Goal: Find specific page/section: Find specific page/section

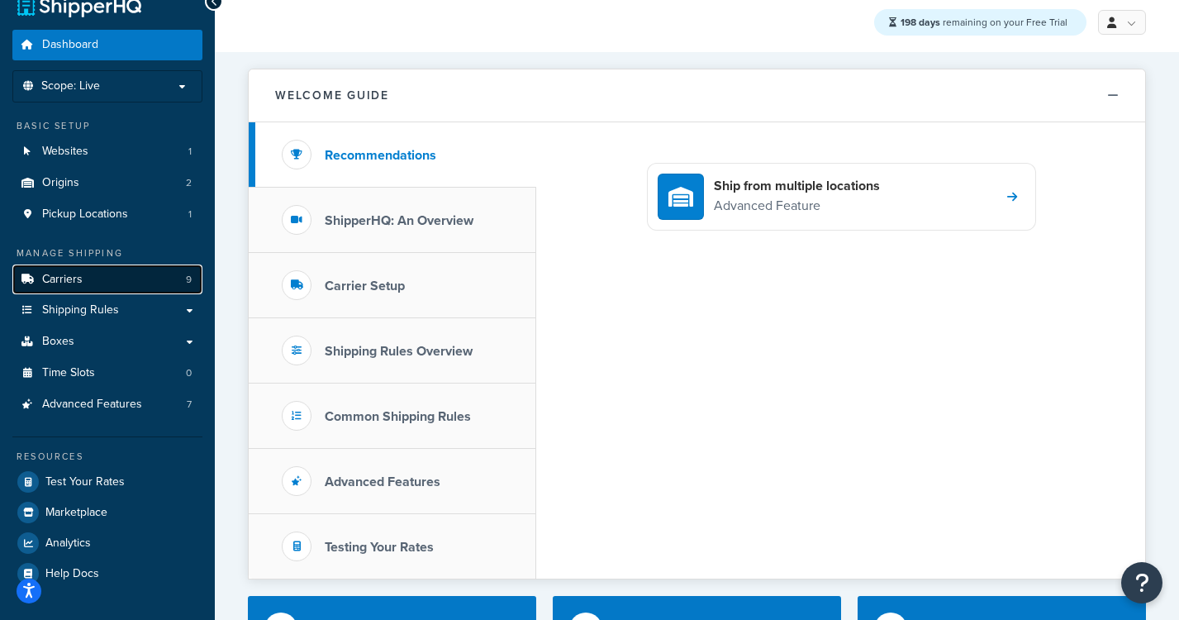
click at [81, 278] on span "Carriers" at bounding box center [62, 280] width 40 height 14
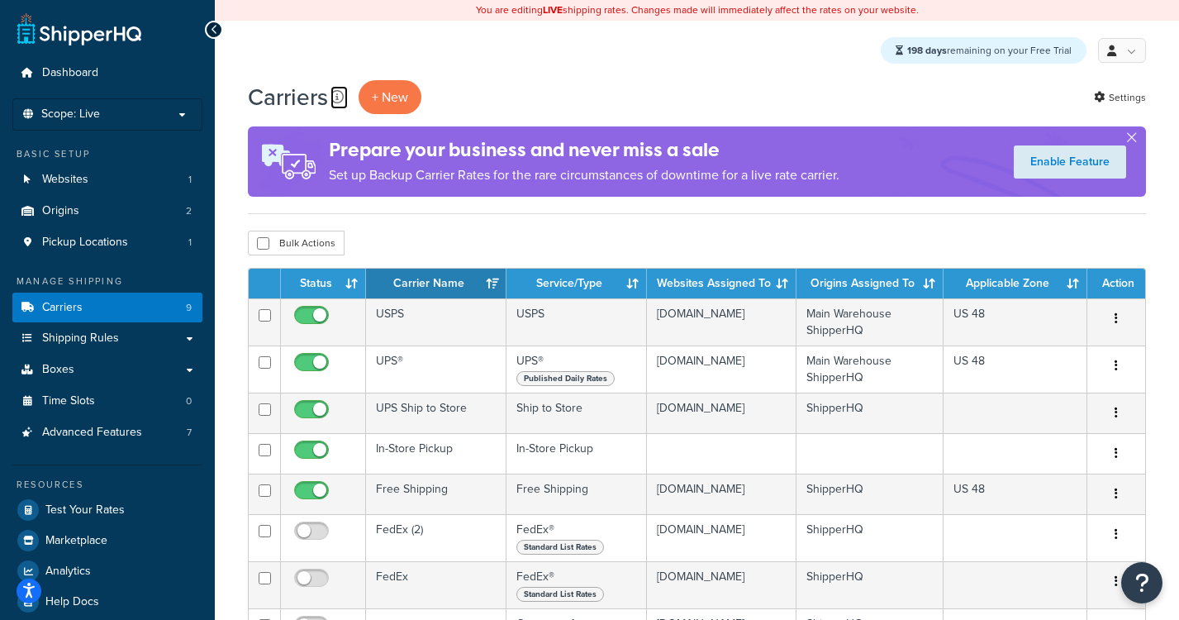
click at [338, 96] on icon at bounding box center [337, 96] width 13 height 13
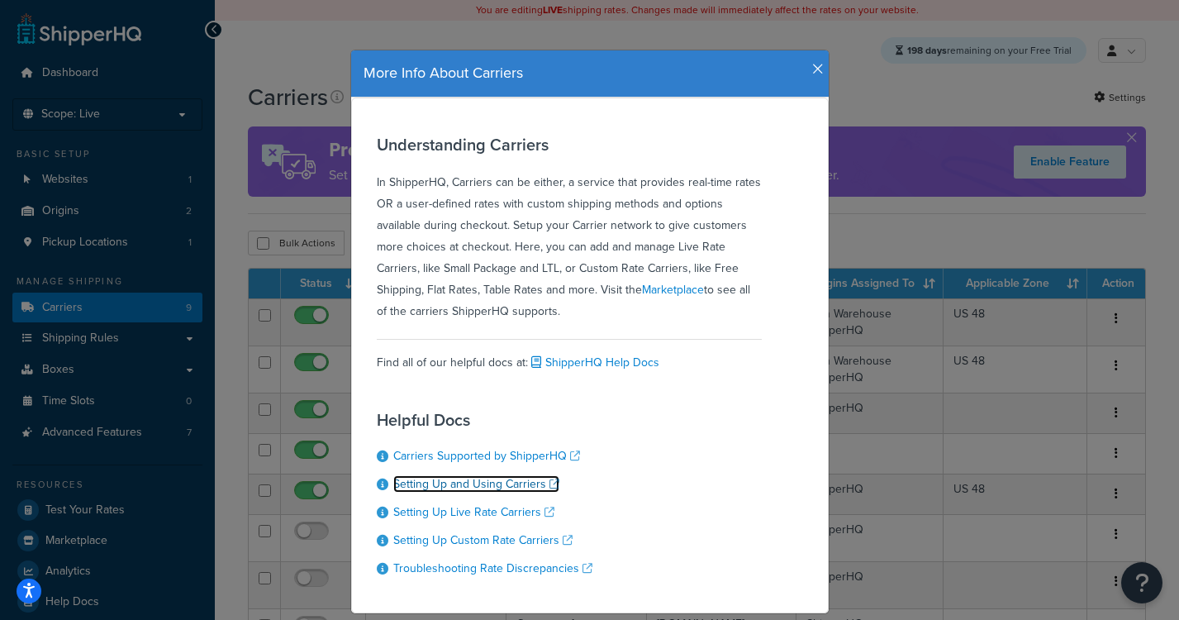
click at [553, 486] on link "Setting Up and Using Carriers" at bounding box center [476, 483] width 166 height 17
click at [815, 75] on icon "button" at bounding box center [818, 69] width 12 height 15
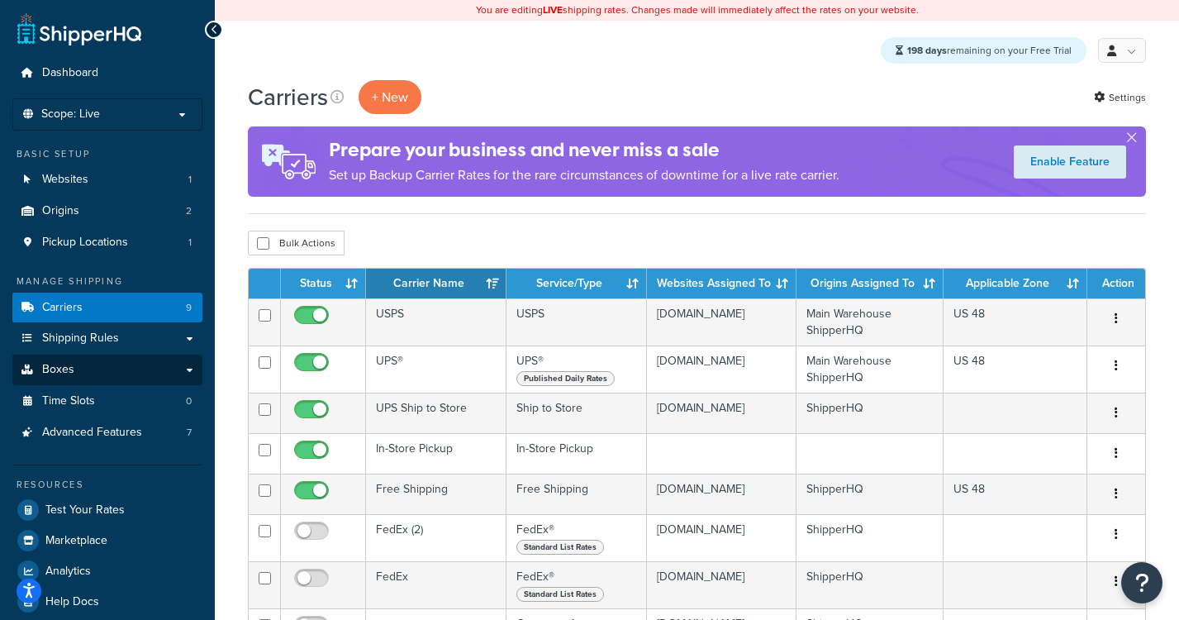
scroll to position [32, 0]
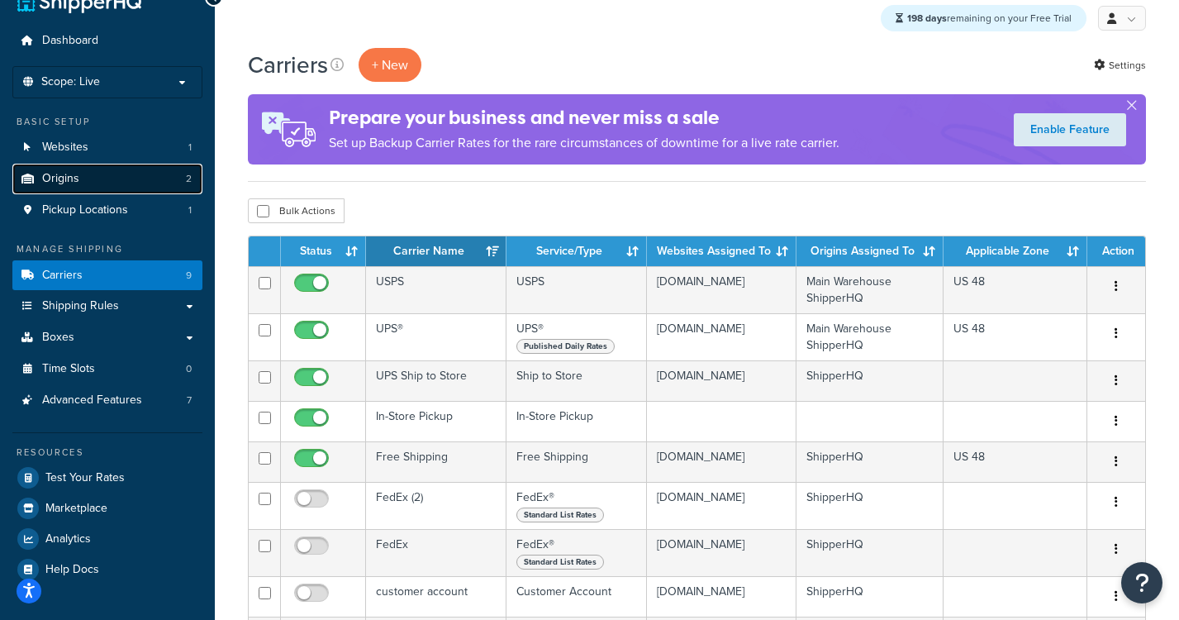
click at [77, 177] on span "Origins" at bounding box center [60, 179] width 37 height 14
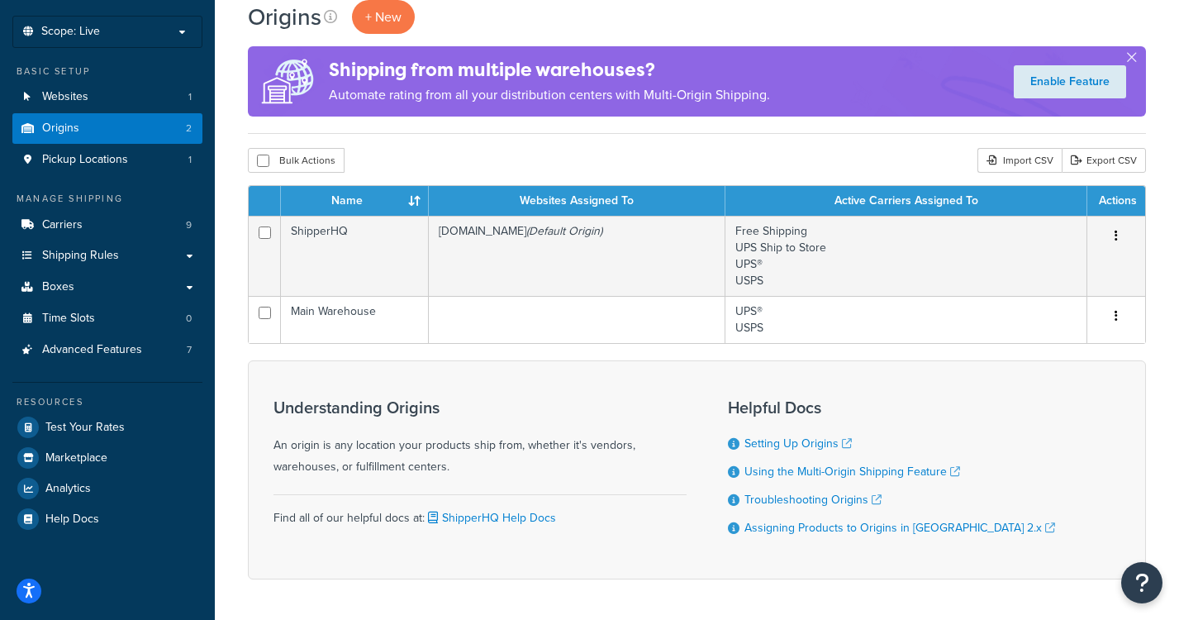
scroll to position [89, 0]
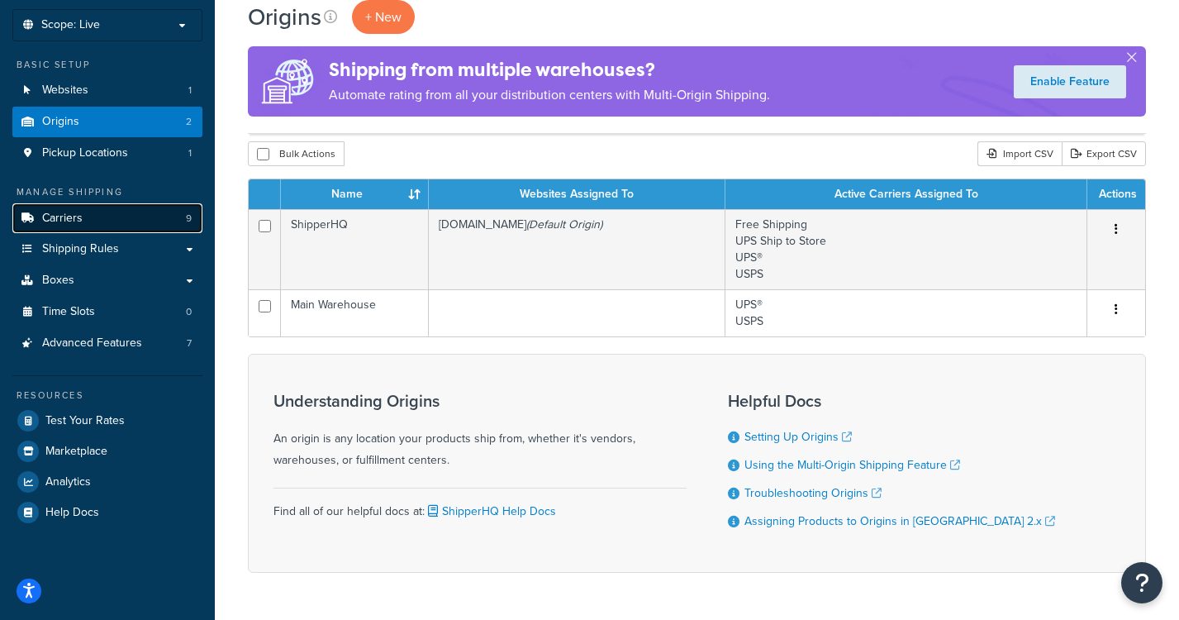
click at [108, 225] on link "Carriers 9" at bounding box center [107, 218] width 190 height 31
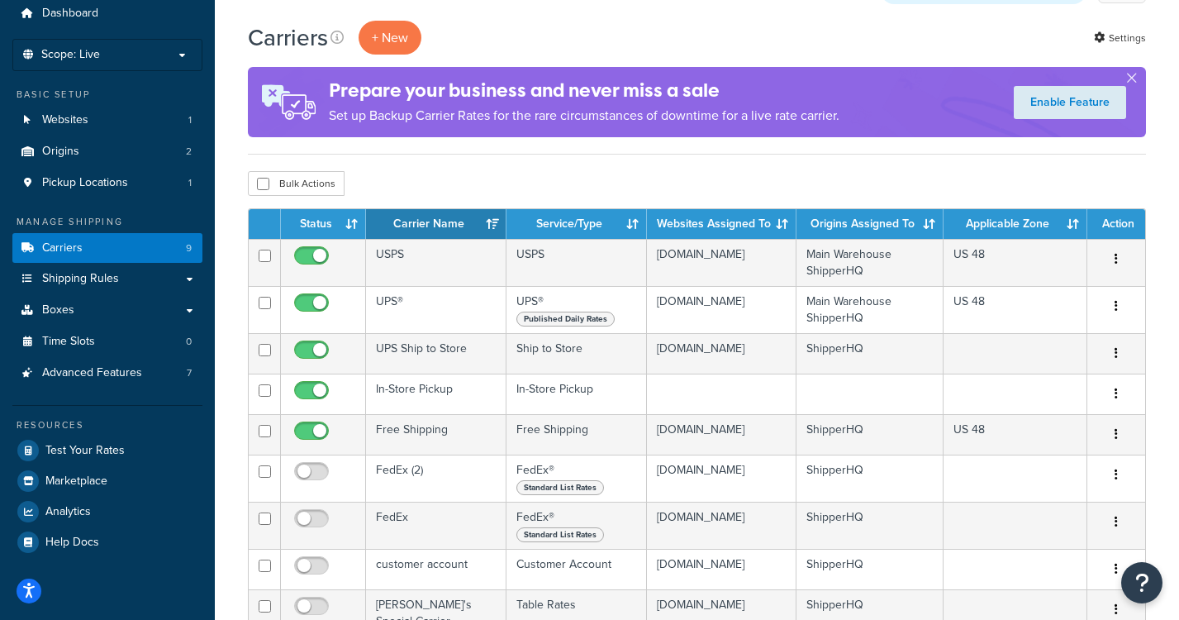
scroll to position [61, 0]
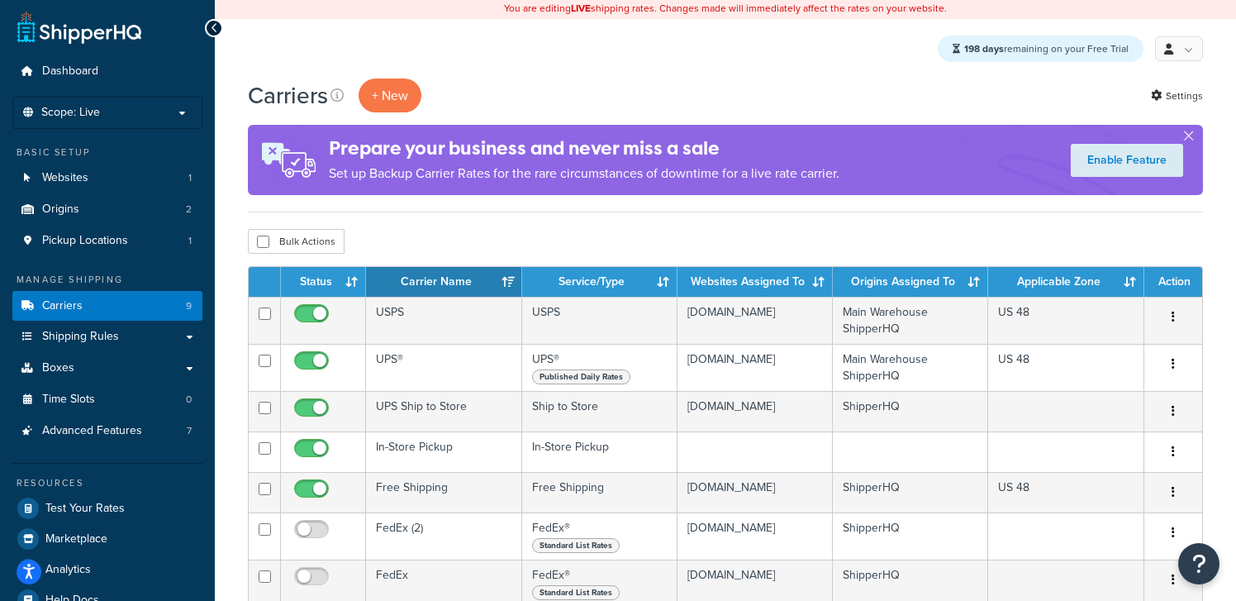
scroll to position [15, 0]
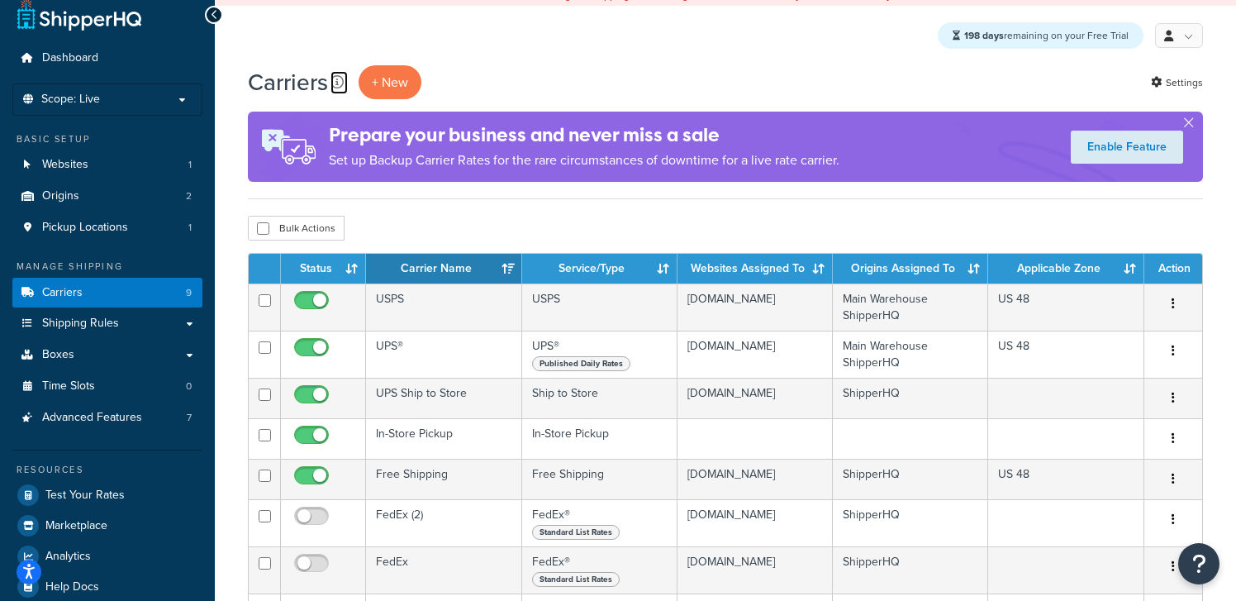
click at [335, 82] on icon at bounding box center [337, 81] width 13 height 13
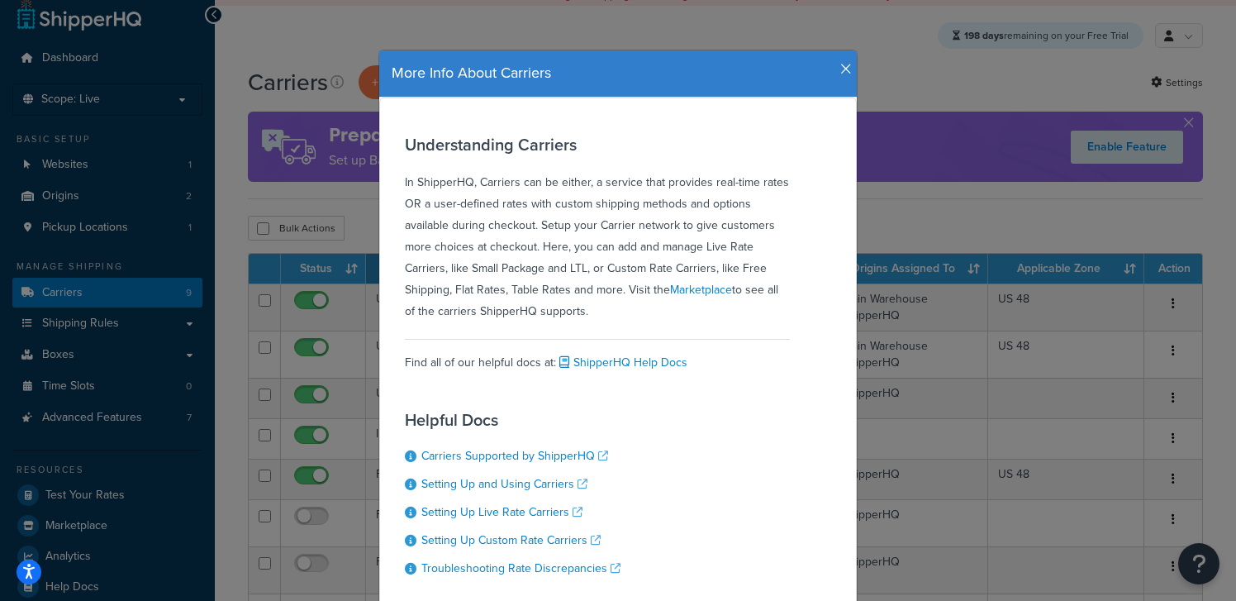
click at [853, 69] on div "More Info About Carriers" at bounding box center [618, 73] width 478 height 47
click at [845, 69] on icon "button" at bounding box center [847, 69] width 12 height 15
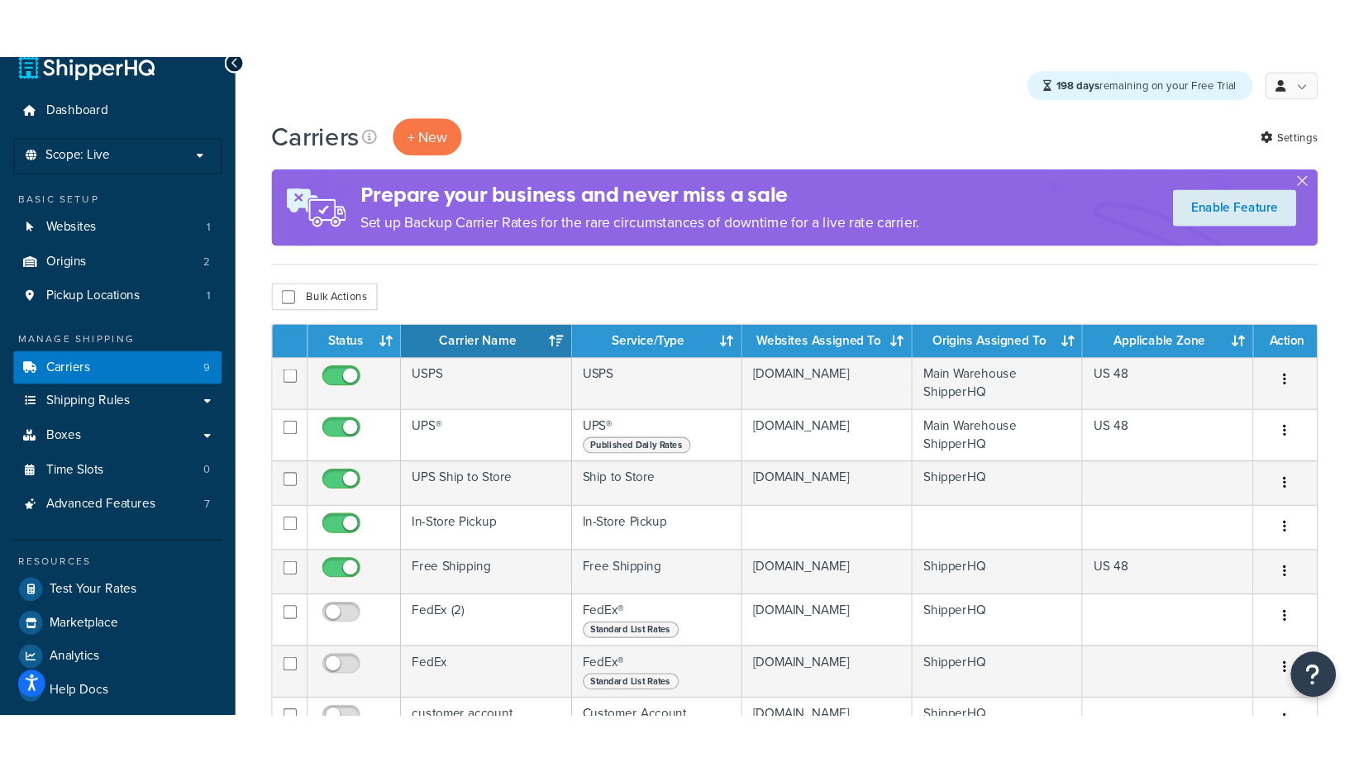
scroll to position [36, 0]
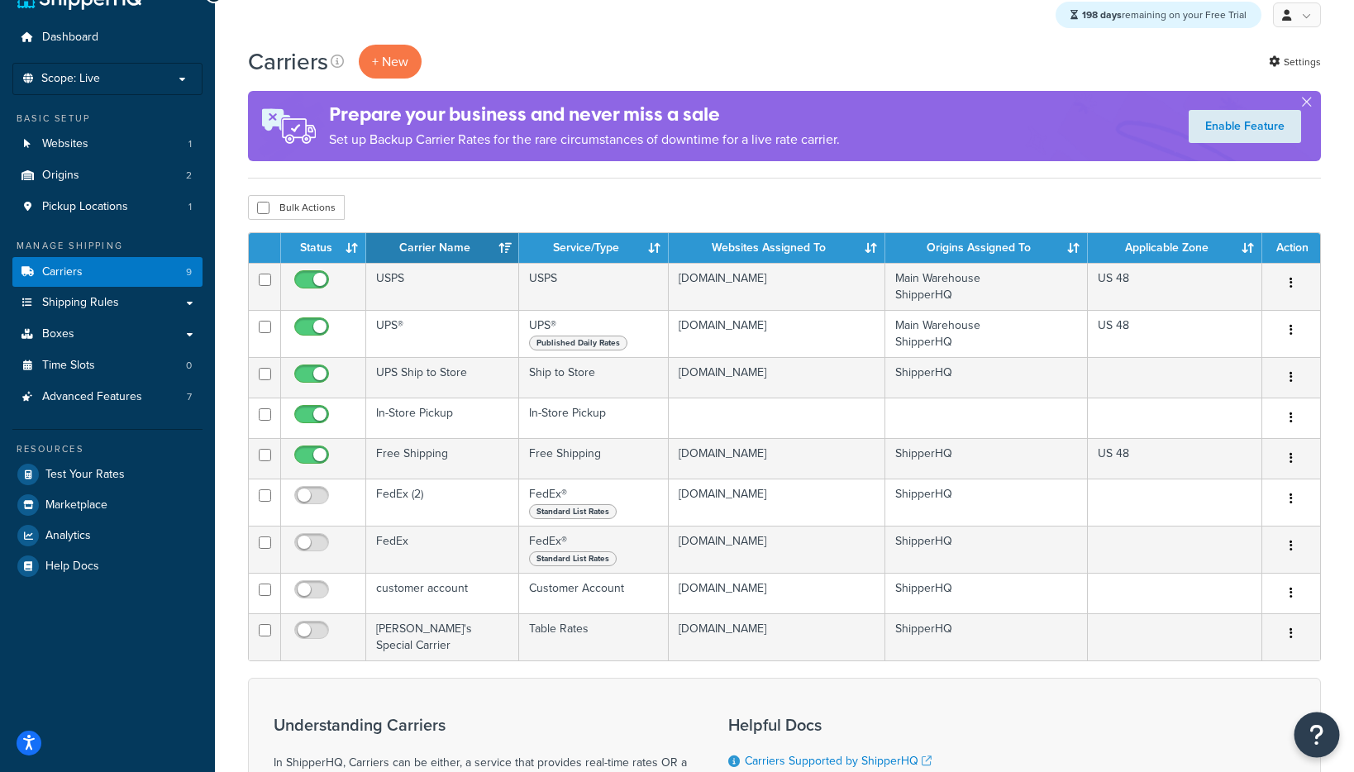
click at [1236, 600] on icon "Open Resource Center" at bounding box center [1317, 734] width 16 height 23
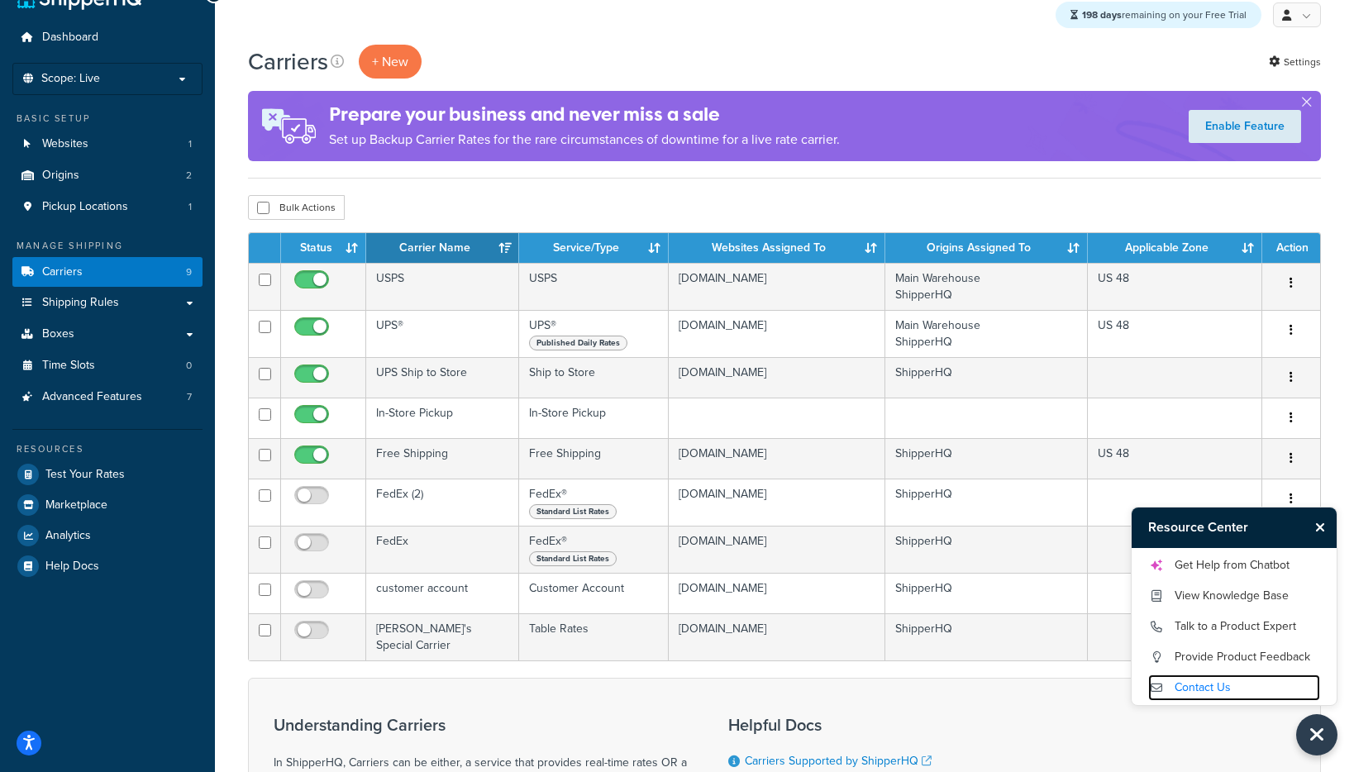
click at [1194, 600] on link "Contact Us" at bounding box center [1234, 687] width 172 height 26
click at [1236, 567] on link "Get Help from Chatbot" at bounding box center [1234, 565] width 172 height 26
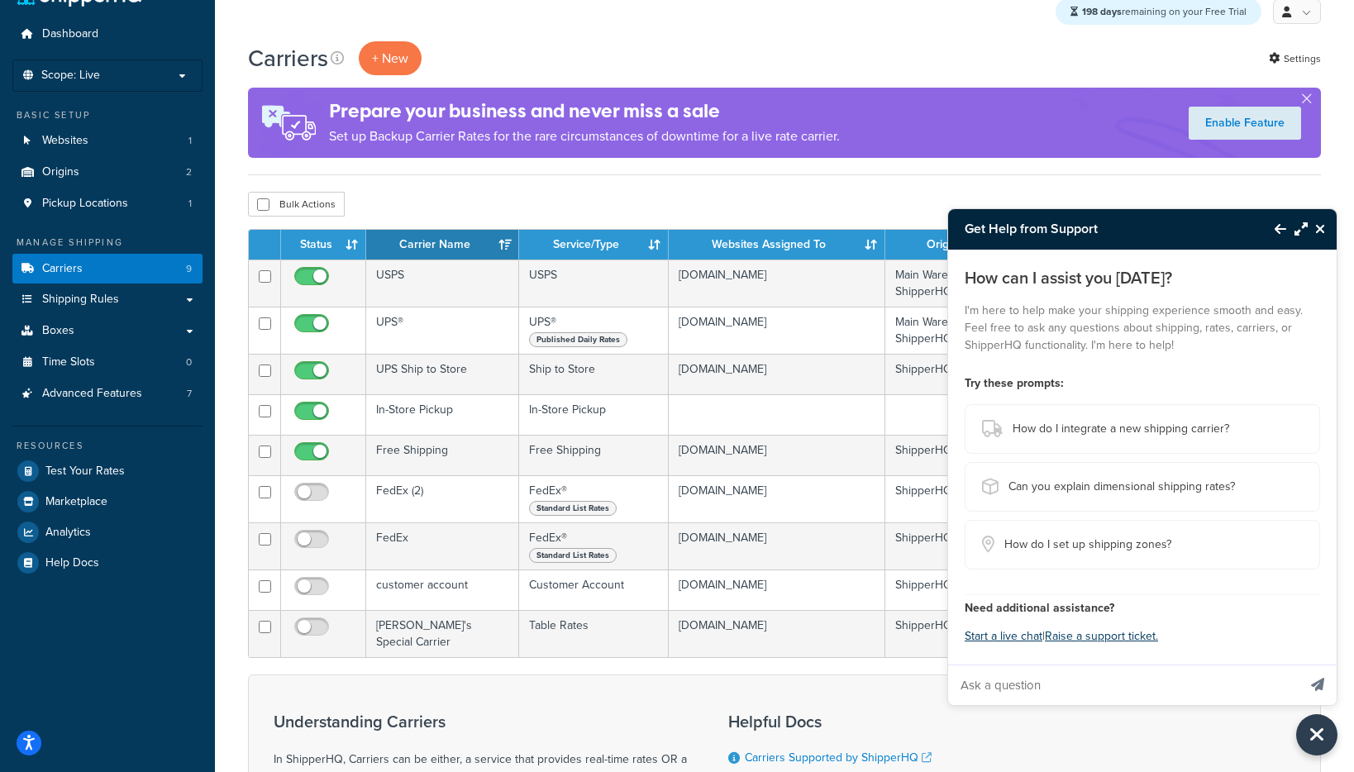
scroll to position [40, 0]
click at [1236, 228] on icon "Close Resource Center" at bounding box center [1320, 228] width 10 height 13
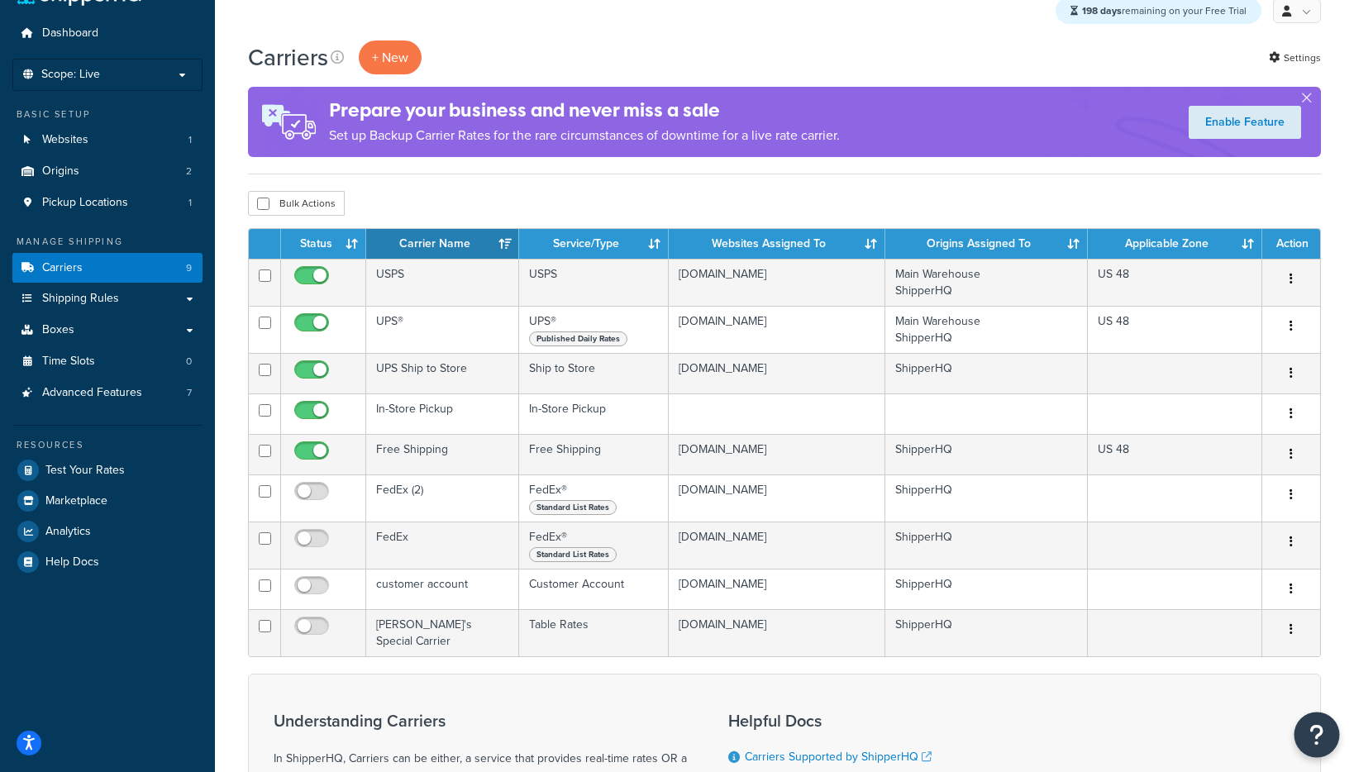
click at [1236, 600] on icon "Open Resource Center" at bounding box center [1317, 734] width 16 height 23
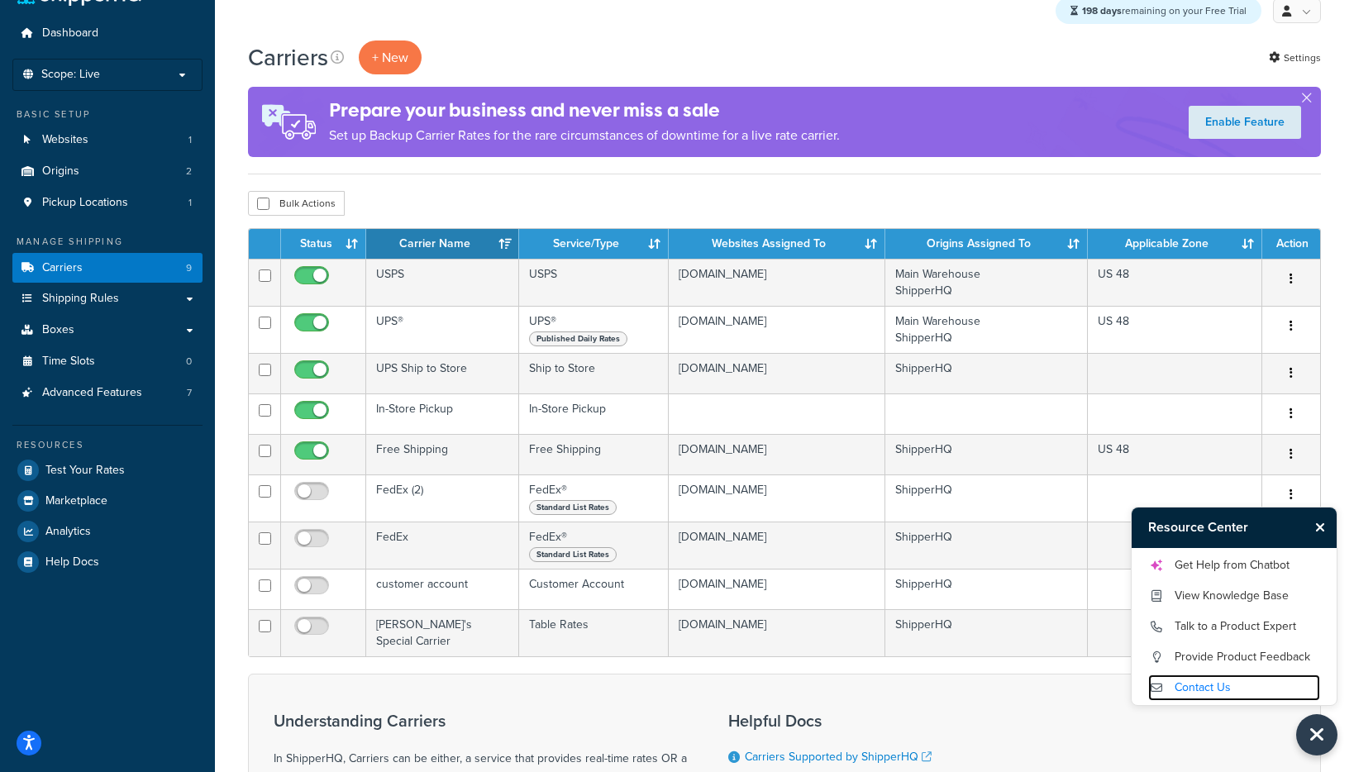
click at [1208, 600] on link "Contact Us" at bounding box center [1234, 687] width 172 height 26
click at [1214, 600] on link "Talk to a Product Expert" at bounding box center [1234, 626] width 172 height 26
click at [1192, 600] on link "Contact Us" at bounding box center [1234, 687] width 172 height 26
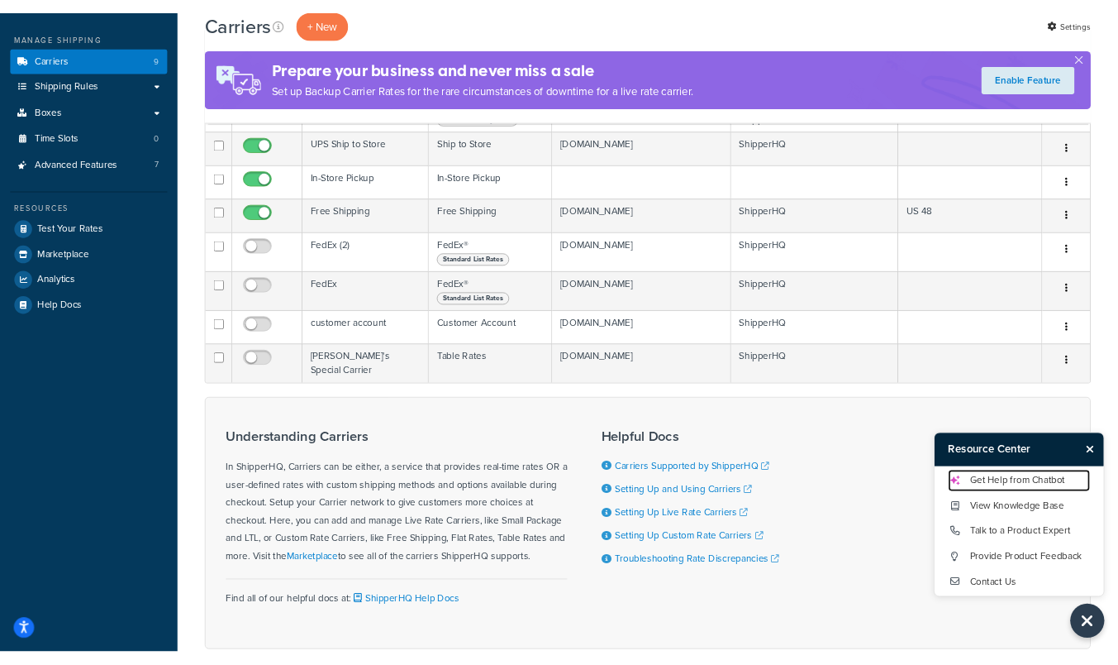
scroll to position [257, 0]
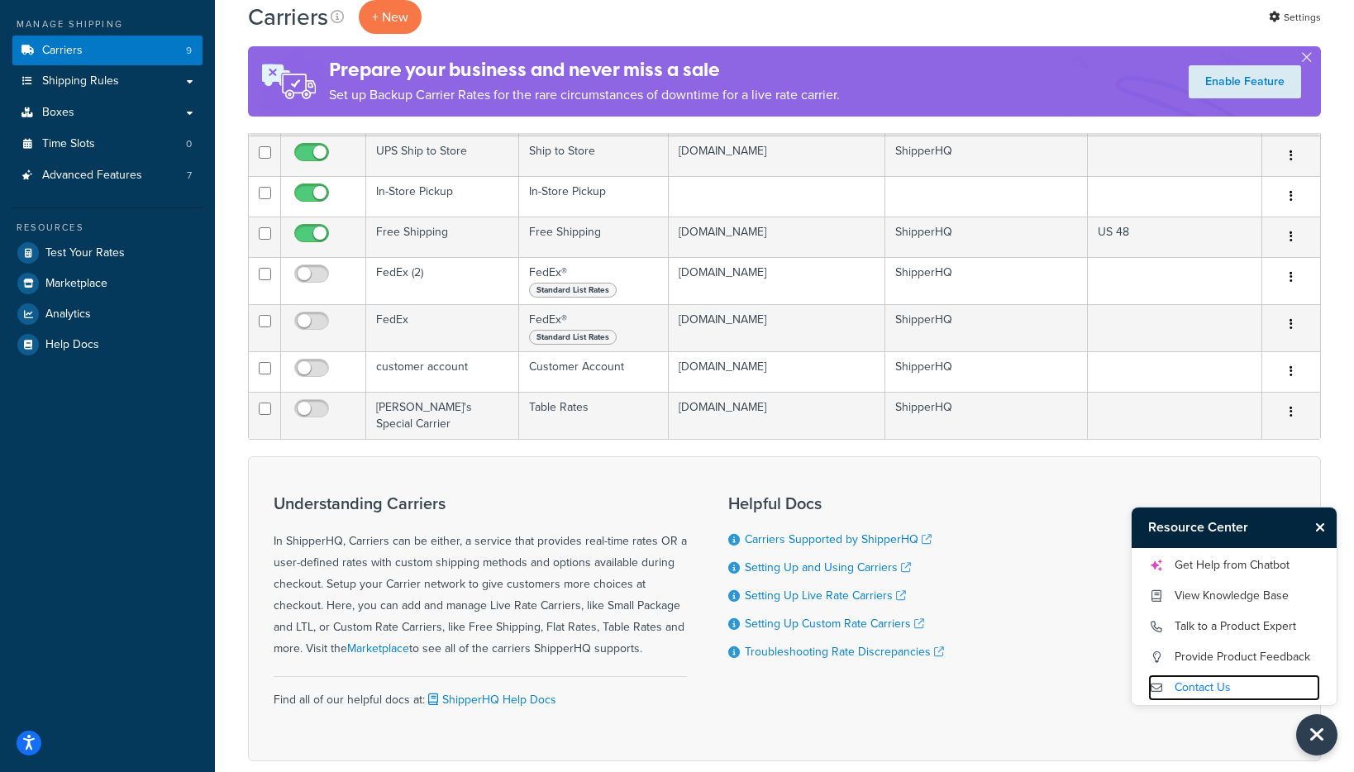
click at [1202, 600] on link "Contact Us" at bounding box center [1234, 687] width 172 height 26
